Goal: Task Accomplishment & Management: Use online tool/utility

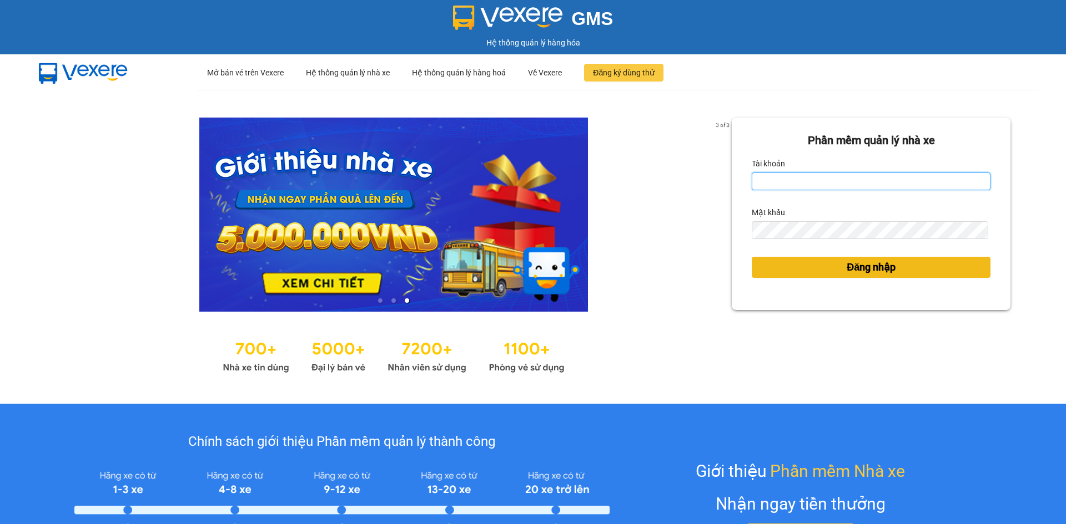
type input "hoanganh.ducphatth"
click at [847, 267] on span "Đăng nhập" at bounding box center [870, 268] width 49 height 16
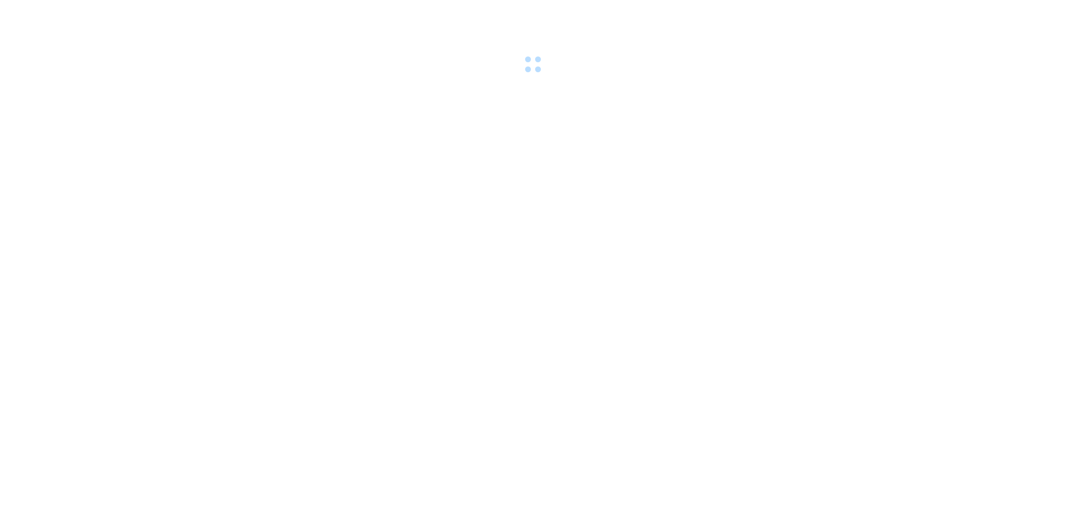
click at [804, 74] on div at bounding box center [533, 38] width 1066 height 77
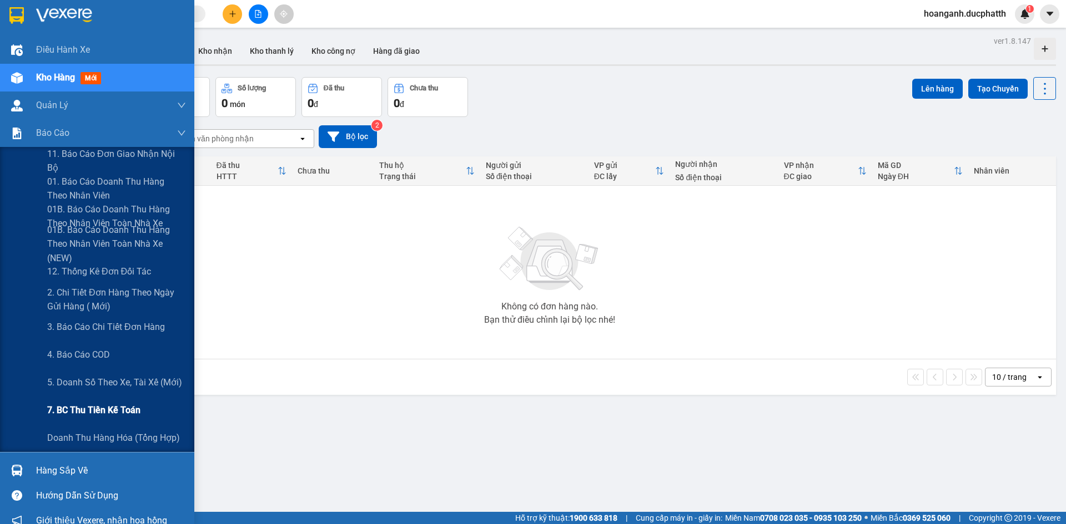
click at [77, 411] on span "7. BC thu tiền kế toán" at bounding box center [93, 410] width 93 height 14
